Goal: Navigation & Orientation: Find specific page/section

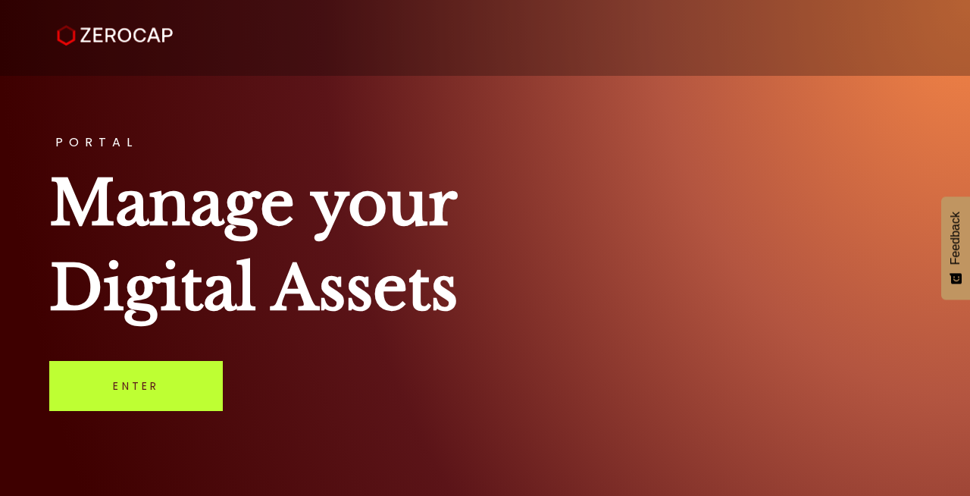
click at [170, 380] on link "Enter" at bounding box center [136, 386] width 174 height 50
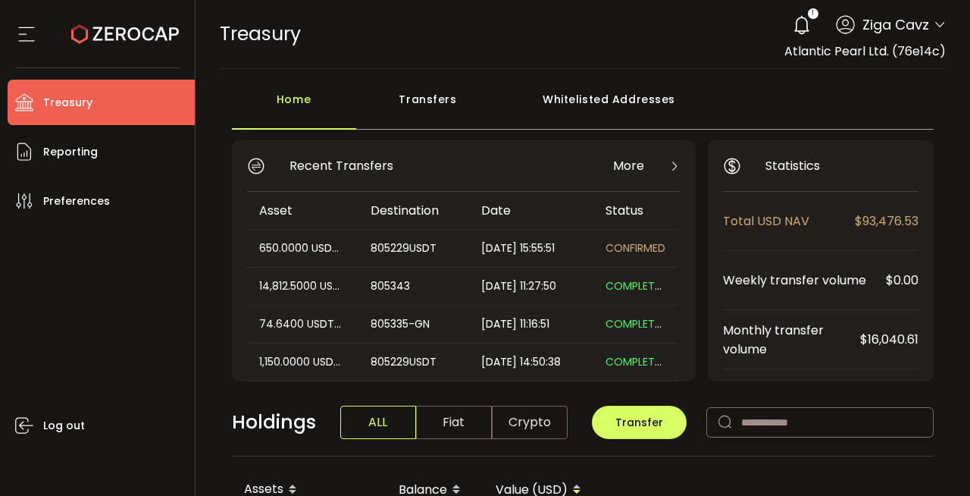
scroll to position [2, 0]
